Goal: Answer question/provide support: Share knowledge or assist other users

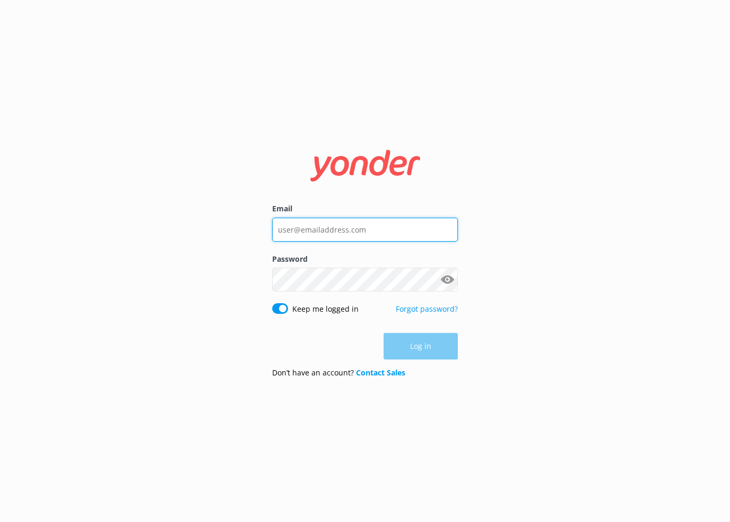
type input "[EMAIL_ADDRESS][DOMAIN_NAME]"
click at [399, 352] on div "Log in" at bounding box center [365, 346] width 186 height 27
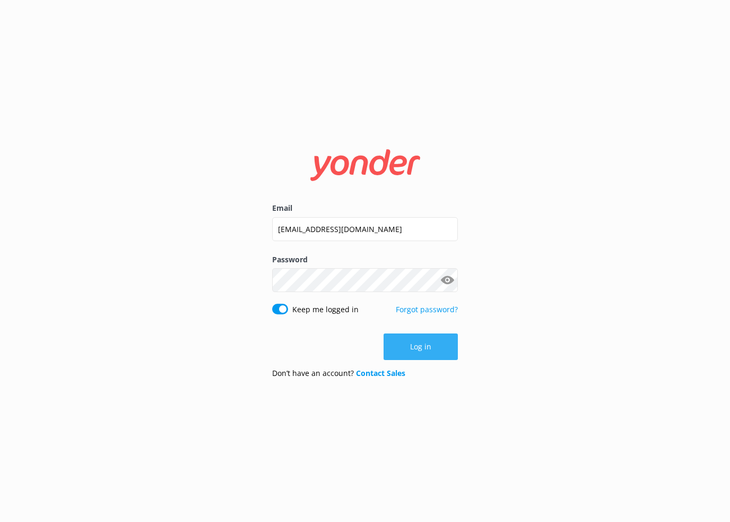
click at [398, 352] on button "Log in" at bounding box center [421, 346] width 74 height 27
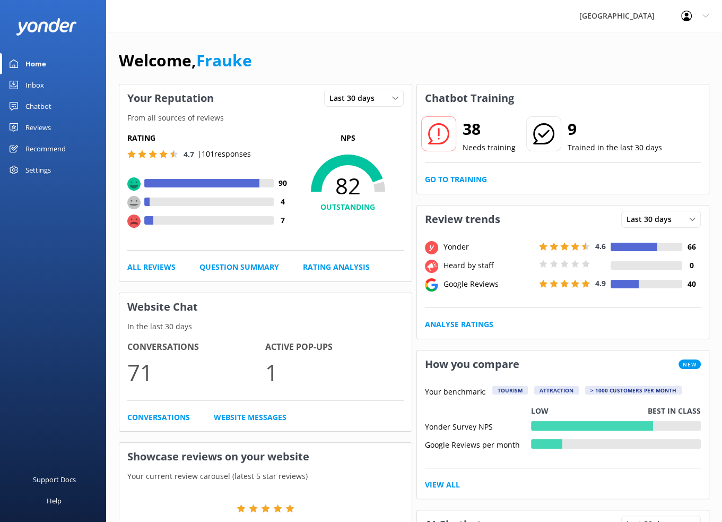
click at [50, 107] on div "Chatbot" at bounding box center [38, 106] width 26 height 21
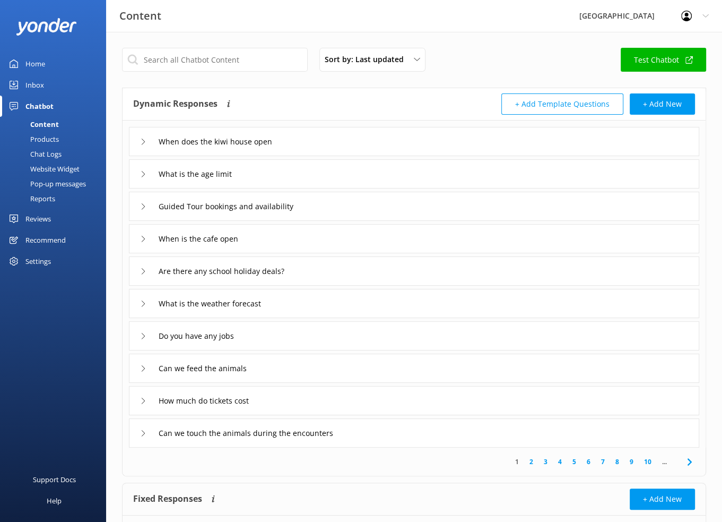
click at [45, 151] on div "Chat Logs" at bounding box center [33, 154] width 55 height 15
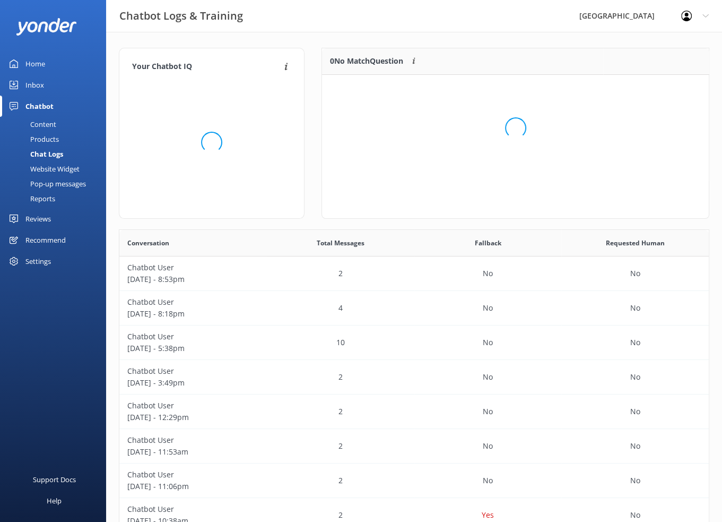
scroll to position [8, 8]
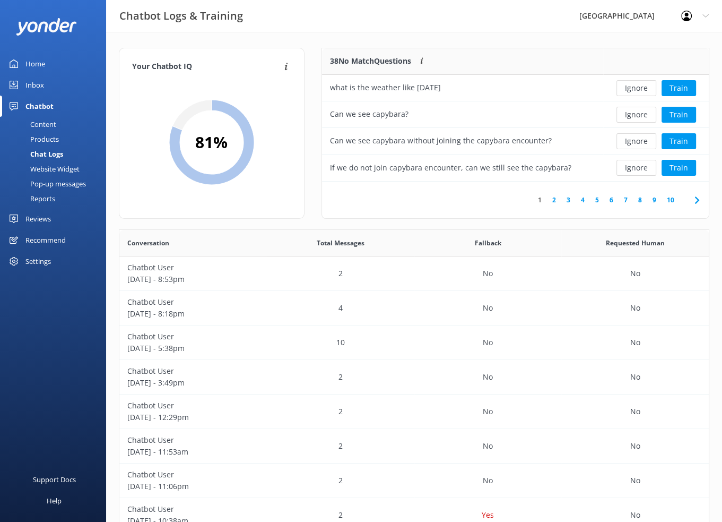
click at [556, 199] on link "2" at bounding box center [554, 200] width 14 height 10
click at [47, 136] on div "Products" at bounding box center [32, 139] width 53 height 15
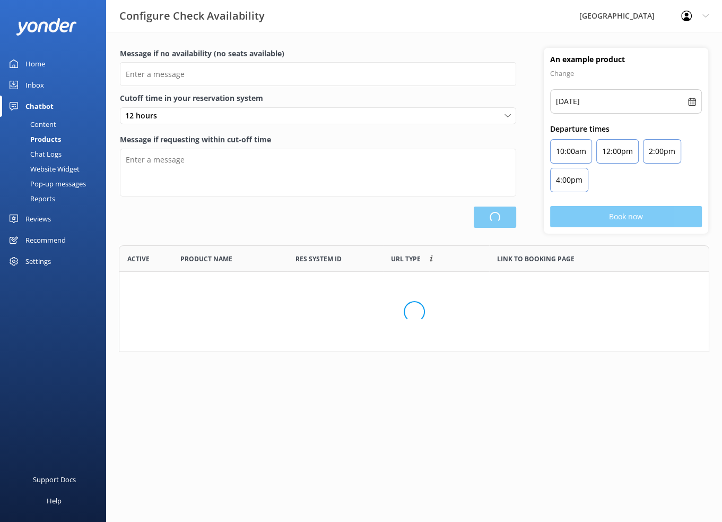
type input "There are no seats available, please check an alternative day"
type textarea "Our online booking system closes {hours} prior to departure. Please contact us …"
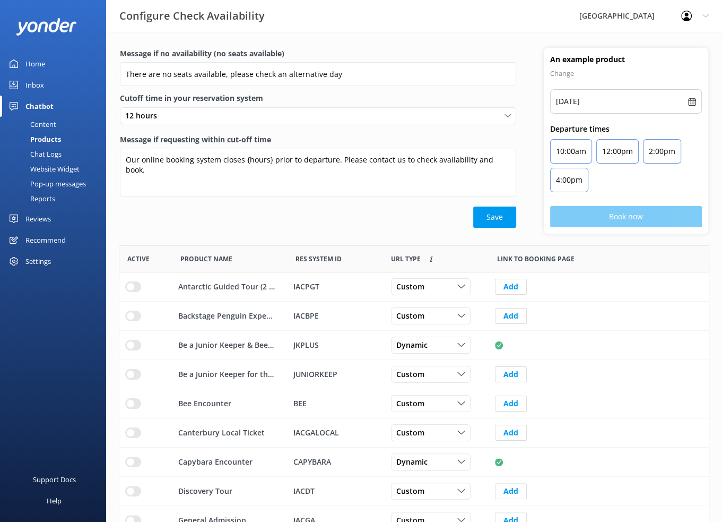
click at [42, 150] on div "Chat Logs" at bounding box center [33, 154] width 55 height 15
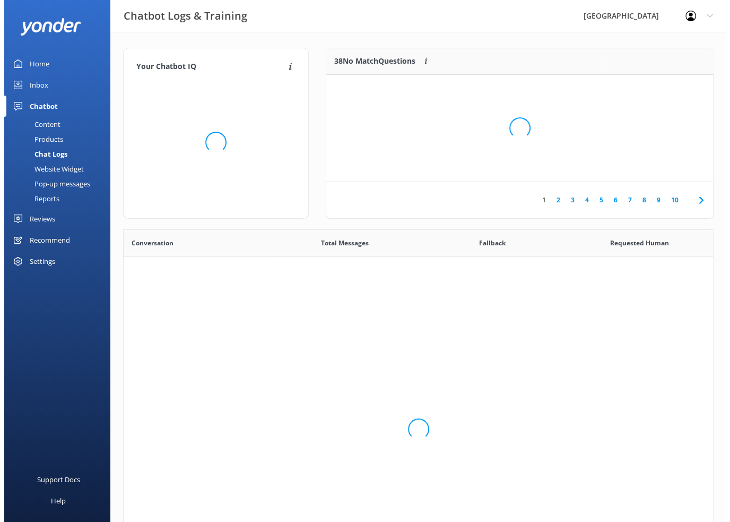
scroll to position [364, 582]
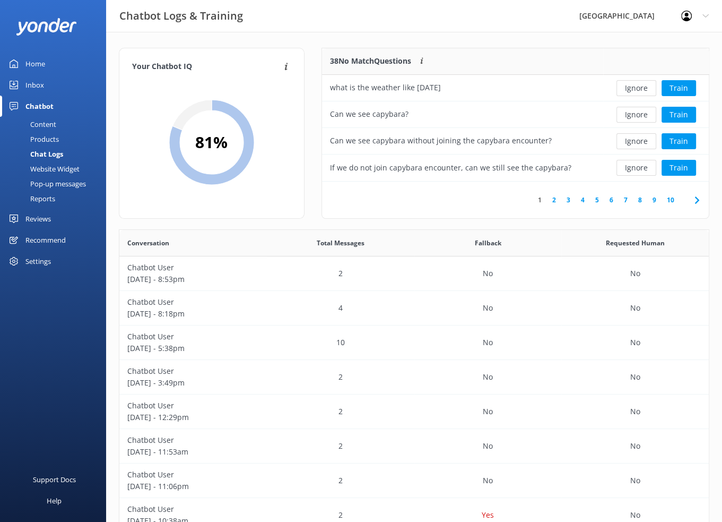
click at [55, 178] on div "Pop-up messages" at bounding box center [46, 183] width 80 height 15
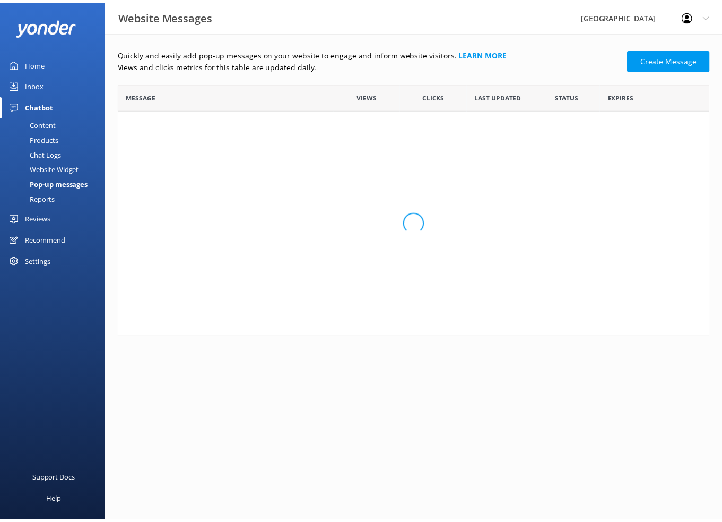
scroll to position [109, 590]
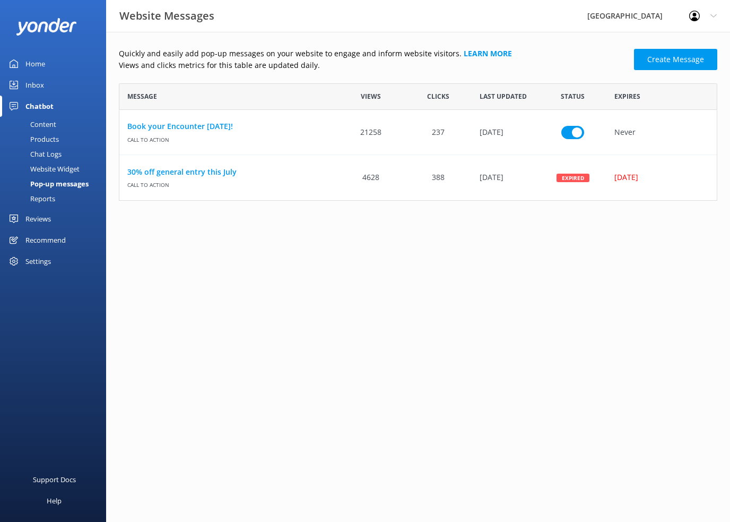
click at [53, 123] on div "Content" at bounding box center [31, 124] width 50 height 15
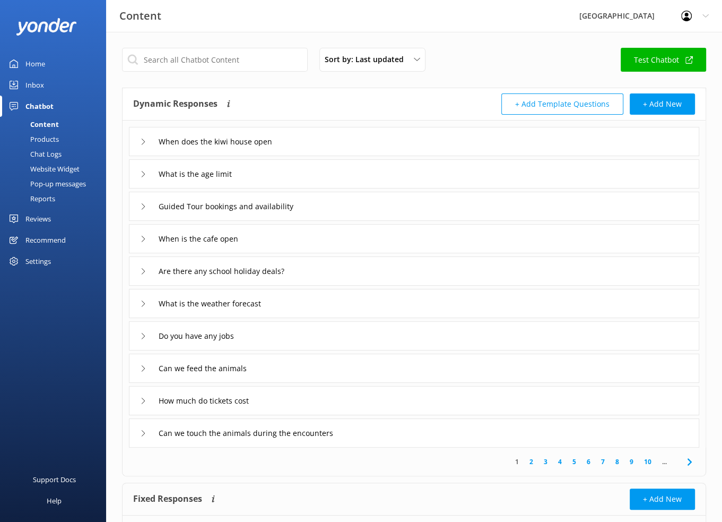
click at [531, 462] on link "2" at bounding box center [531, 462] width 14 height 10
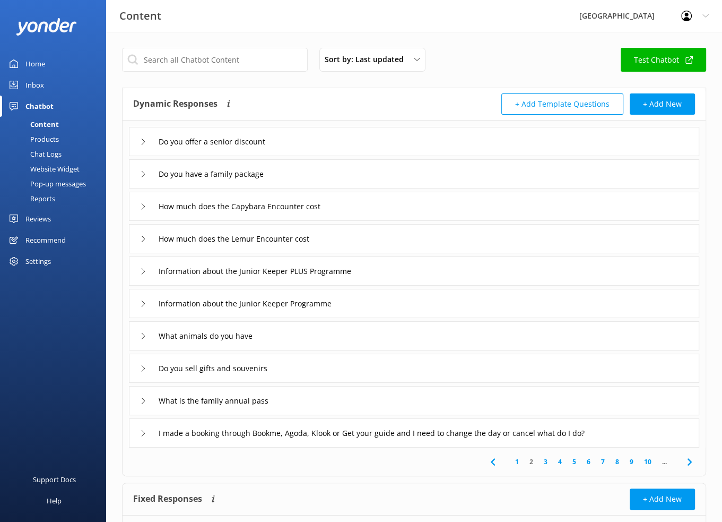
click at [546, 461] on link "3" at bounding box center [546, 462] width 14 height 10
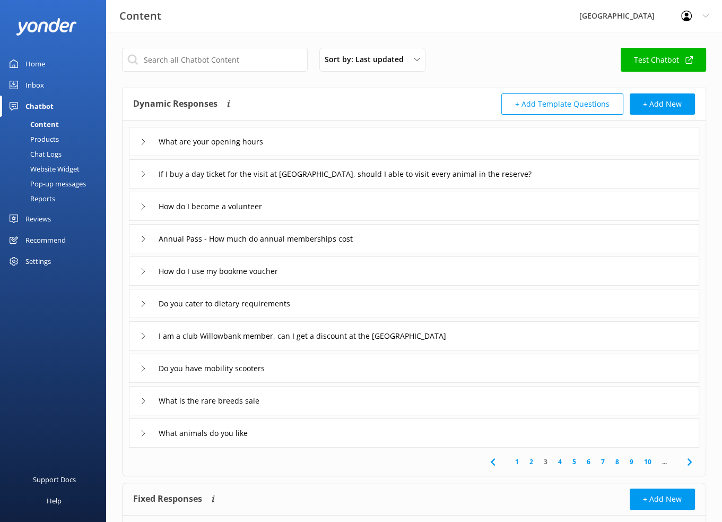
click at [561, 461] on link "4" at bounding box center [560, 462] width 14 height 10
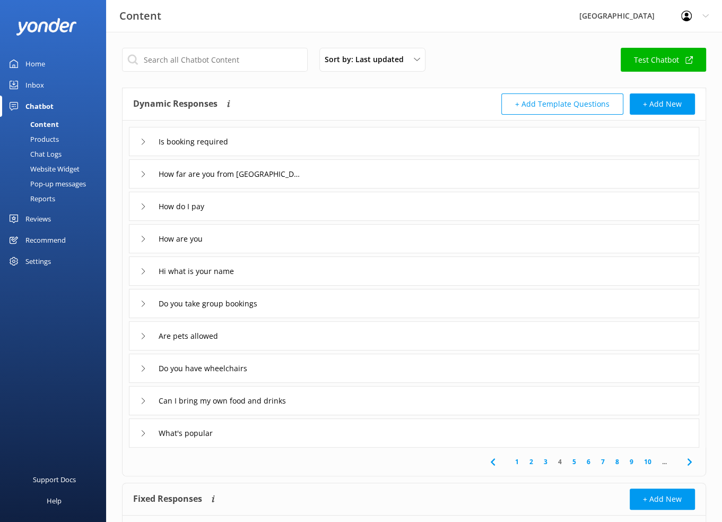
click at [575, 463] on link "5" at bounding box center [574, 462] width 14 height 10
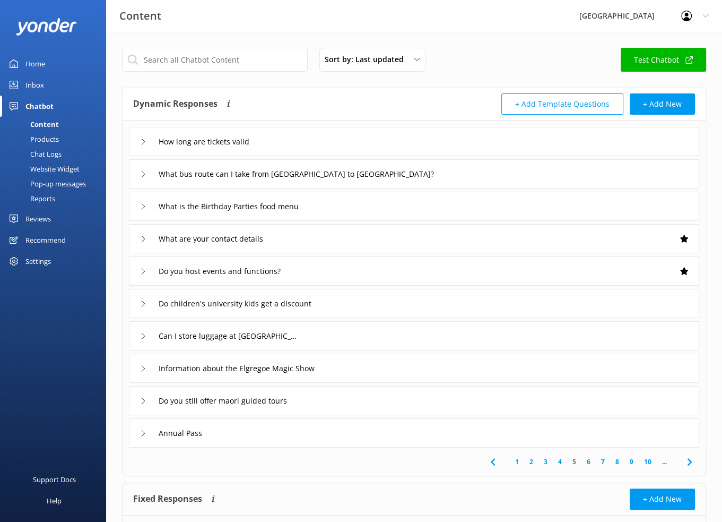
click at [590, 461] on link "6" at bounding box center [589, 462] width 14 height 10
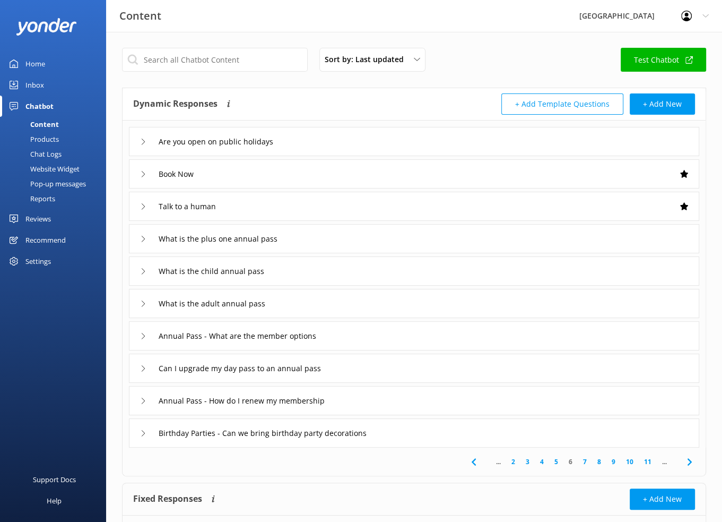
click at [556, 460] on link "5" at bounding box center [556, 462] width 14 height 10
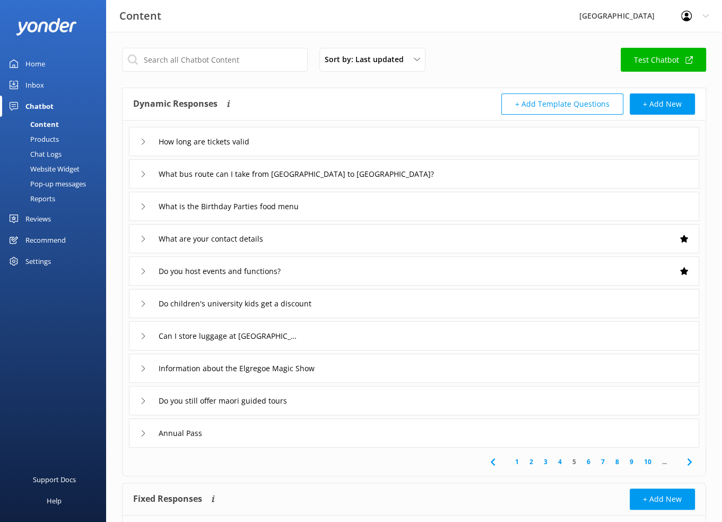
click at [140, 430] on icon at bounding box center [143, 433] width 6 height 6
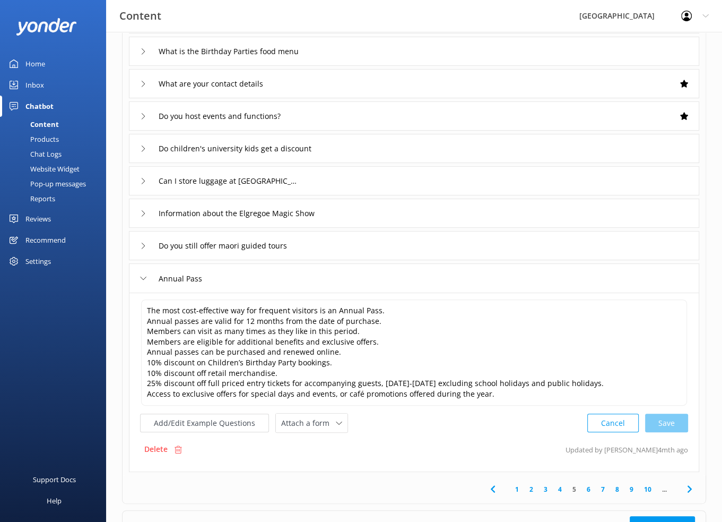
scroll to position [159, 0]
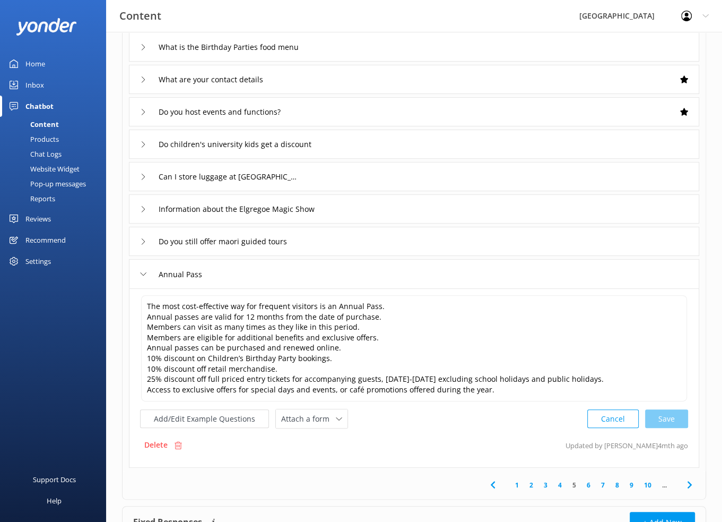
click at [143, 270] on div "Annual Pass" at bounding box center [172, 274] width 64 height 18
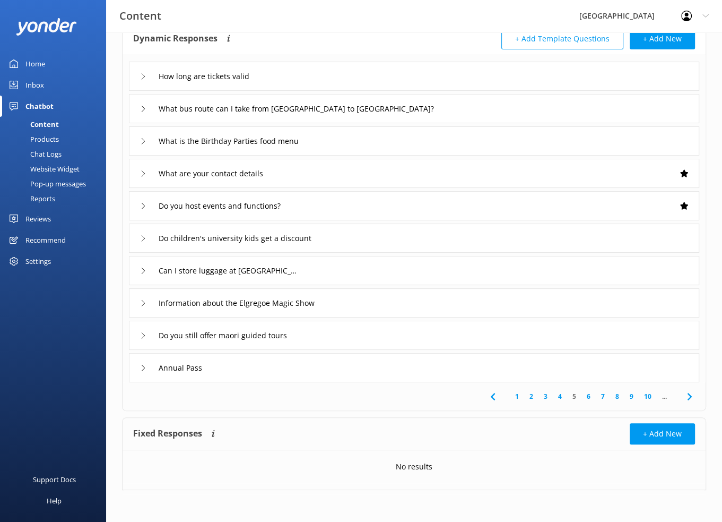
scroll to position [65, 0]
click at [588, 394] on link "6" at bounding box center [589, 397] width 14 height 10
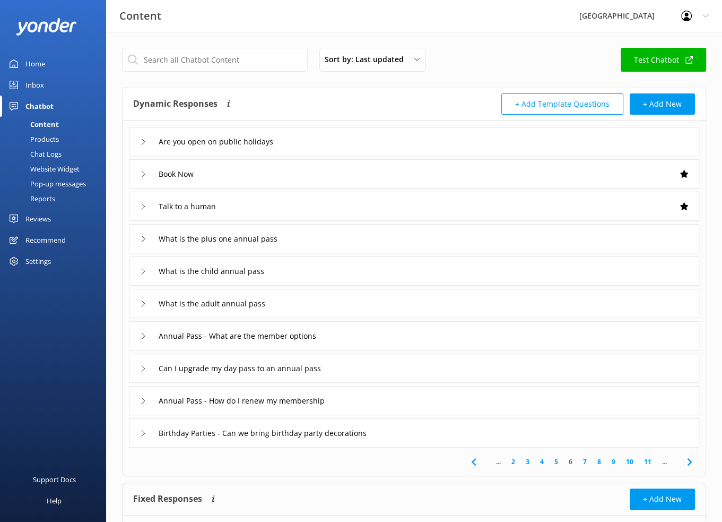
click at [589, 459] on link "7" at bounding box center [585, 462] width 14 height 10
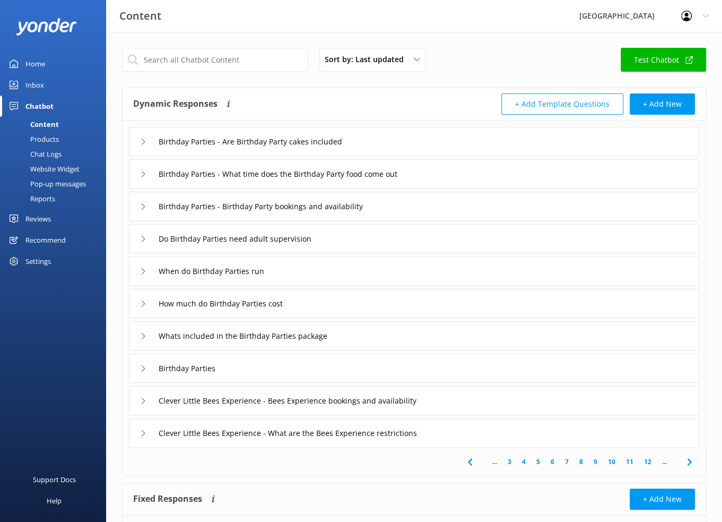
click at [582, 461] on link "8" at bounding box center [581, 462] width 14 height 10
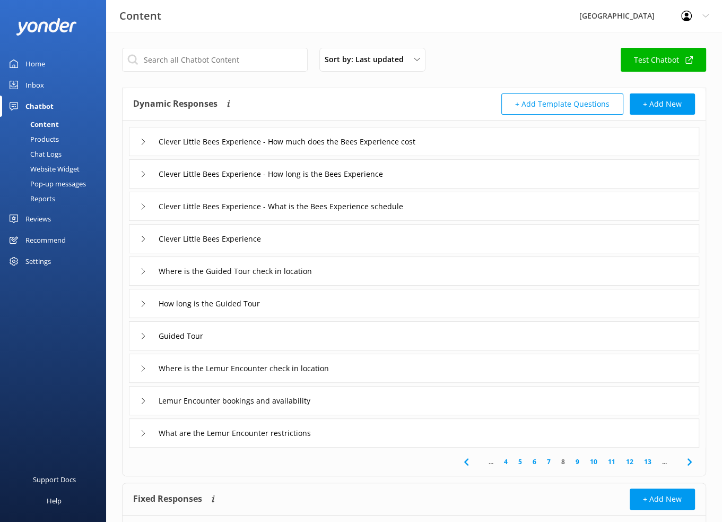
click at [579, 461] on link "9" at bounding box center [578, 462] width 14 height 10
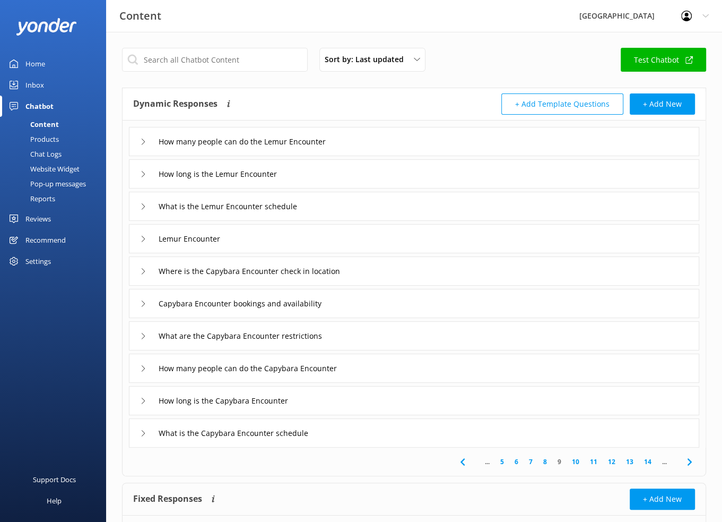
click at [578, 458] on link "10" at bounding box center [576, 462] width 18 height 10
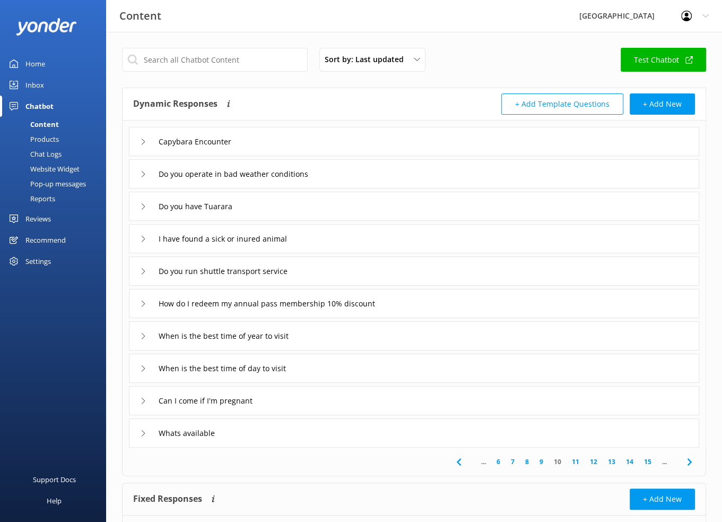
click at [575, 460] on link "11" at bounding box center [576, 462] width 18 height 10
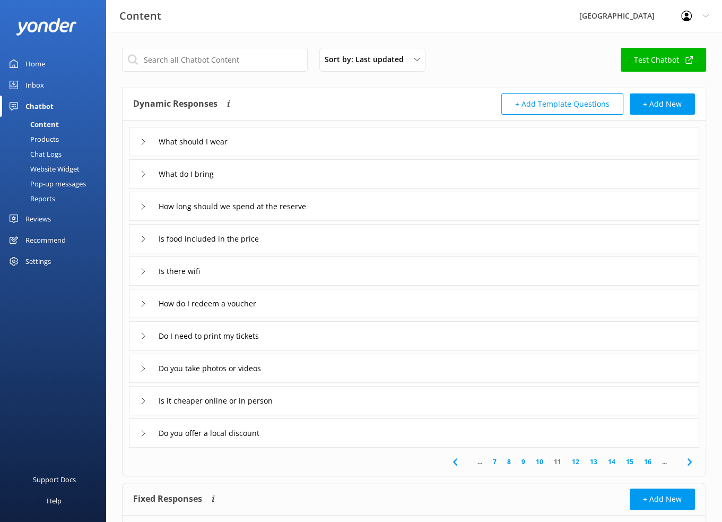
click at [578, 462] on link "12" at bounding box center [576, 462] width 18 height 10
click at [590, 458] on link "13" at bounding box center [591, 462] width 18 height 10
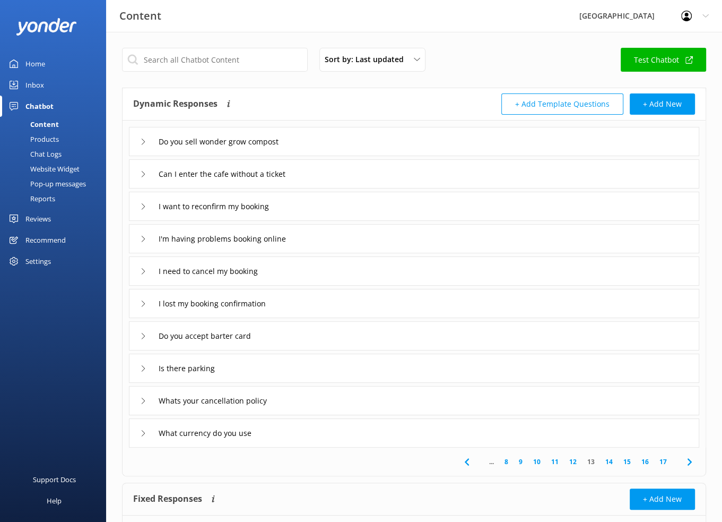
click at [612, 460] on link "14" at bounding box center [609, 462] width 18 height 10
click at [630, 458] on link "15" at bounding box center [627, 462] width 18 height 10
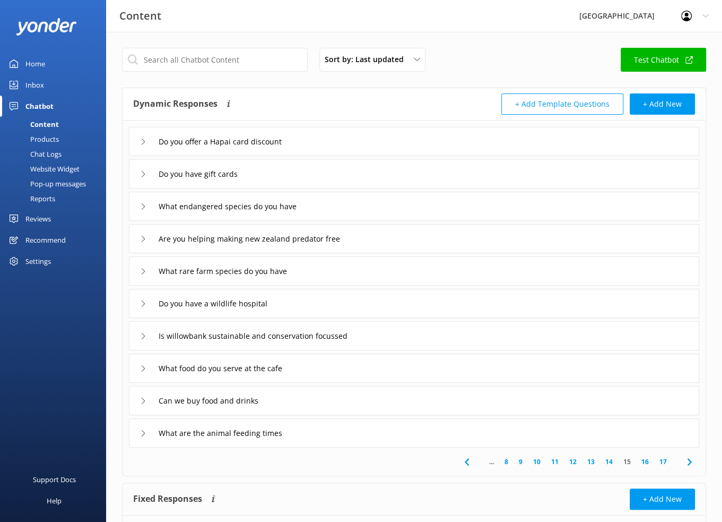
click at [645, 459] on link "16" at bounding box center [645, 462] width 18 height 10
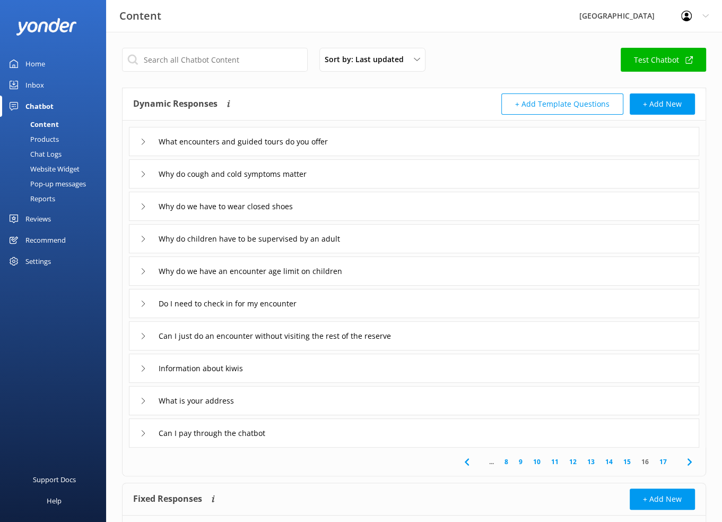
click at [665, 459] on link "17" at bounding box center [664, 462] width 18 height 10
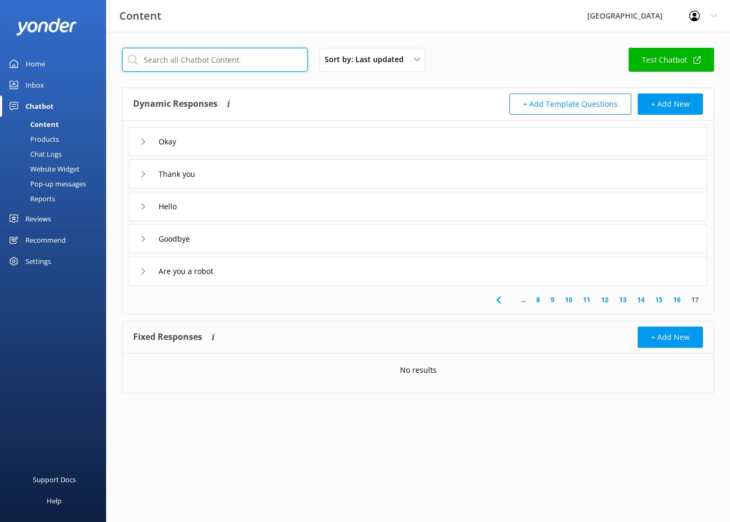
click at [178, 55] on input "text" at bounding box center [215, 60] width 186 height 24
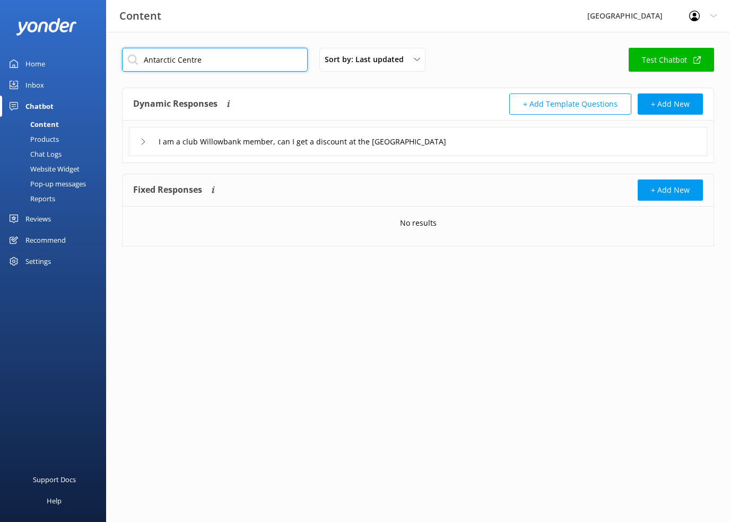
type input "Antarctic Centre"
click at [143, 139] on icon at bounding box center [143, 142] width 6 height 6
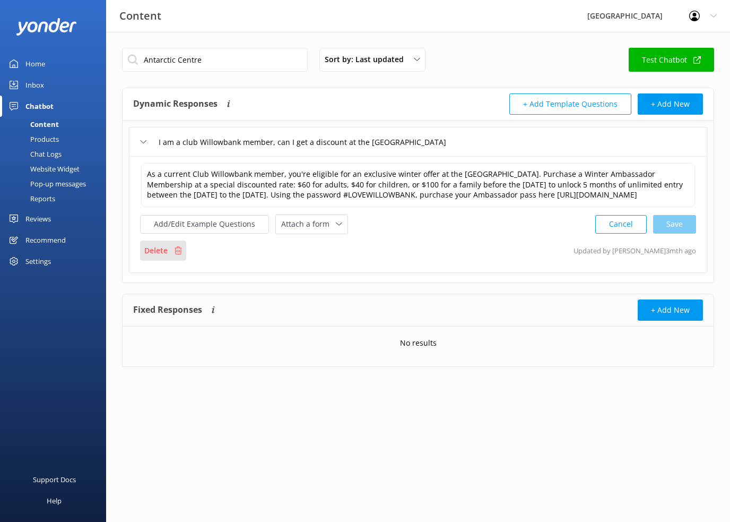
click at [153, 254] on p "Delete" at bounding box center [155, 251] width 23 height 12
click at [171, 259] on div "Delete" at bounding box center [163, 250] width 46 height 20
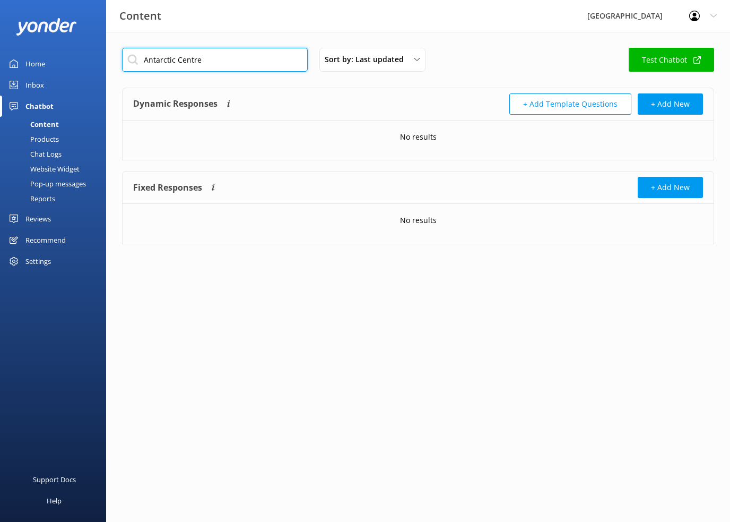
drag, startPoint x: 227, startPoint y: 56, endPoint x: 135, endPoint y: 61, distance: 92.0
click at [135, 61] on input "Antarctic Centre" at bounding box center [215, 60] width 186 height 24
type input "A"
